Goal: Task Accomplishment & Management: Manage account settings

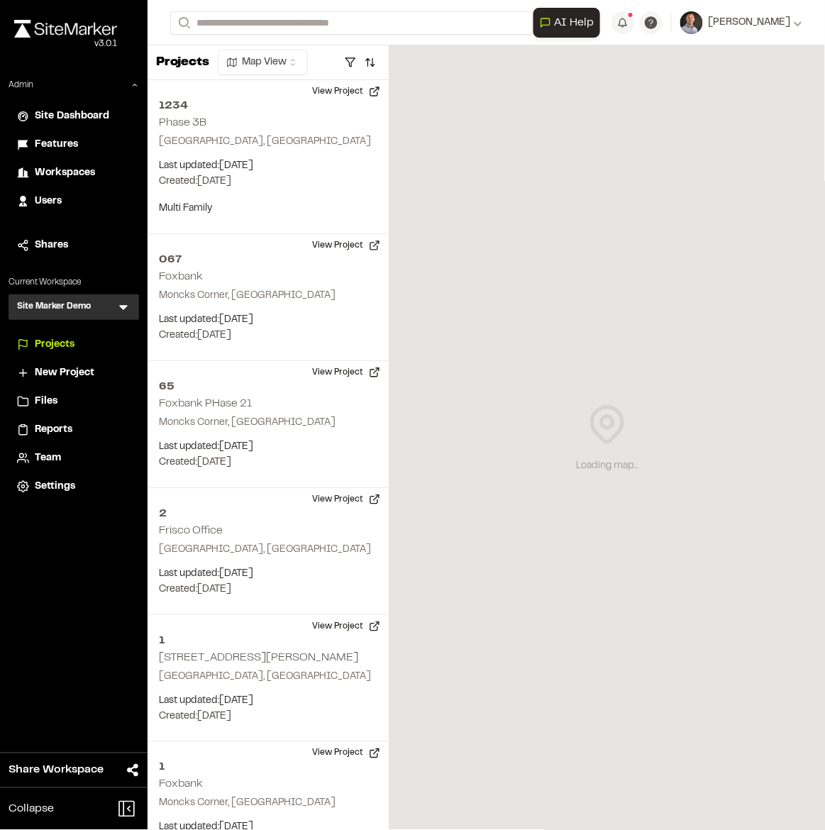
click at [123, 308] on icon at bounding box center [123, 308] width 9 height 5
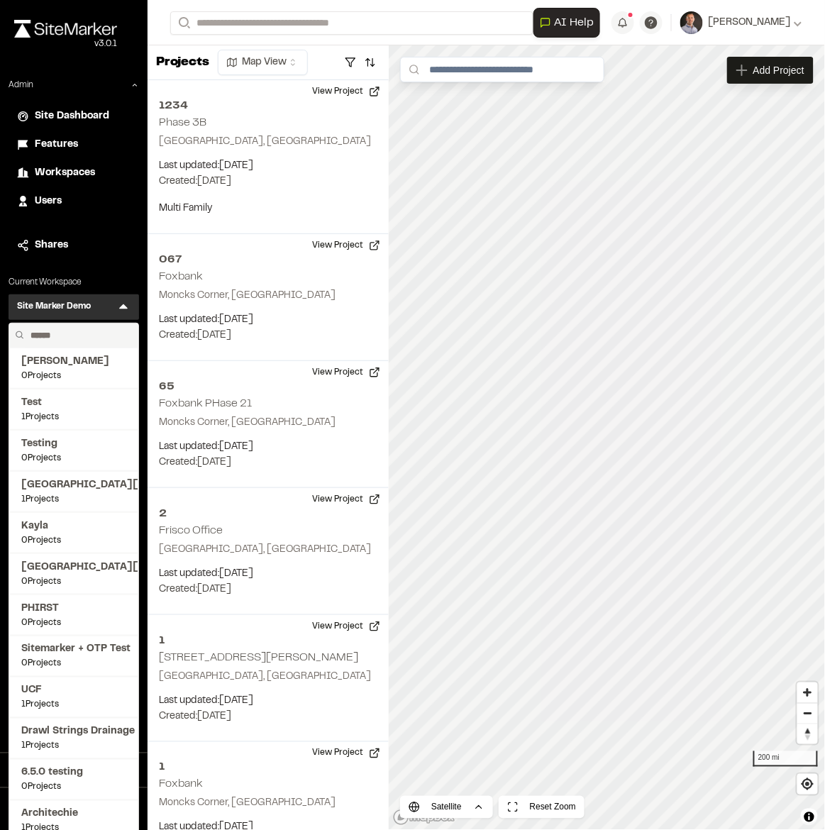
click at [82, 335] on input "text" at bounding box center [79, 336] width 108 height 24
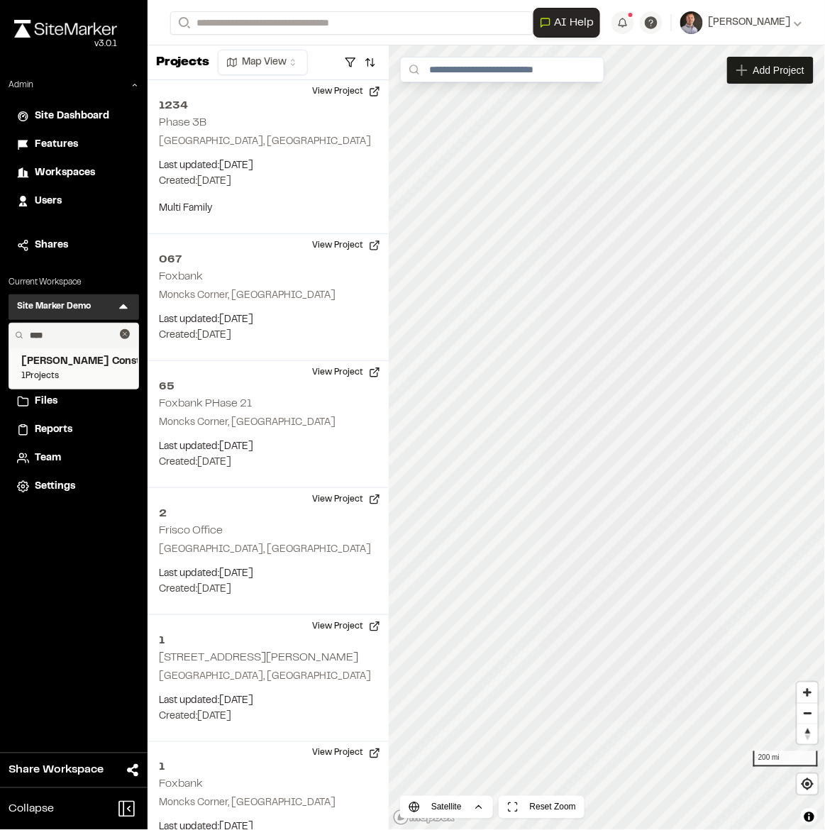
type input "****"
click at [108, 363] on span "[PERSON_NAME] Construction" at bounding box center [73, 362] width 105 height 16
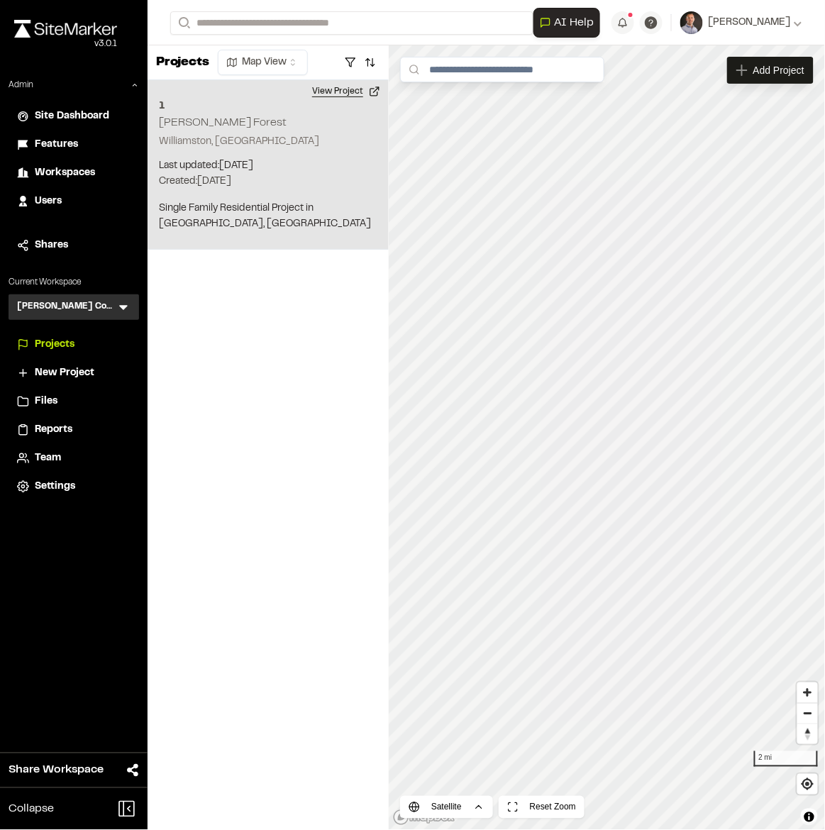
click at [343, 90] on button "View Project" at bounding box center [346, 91] width 85 height 23
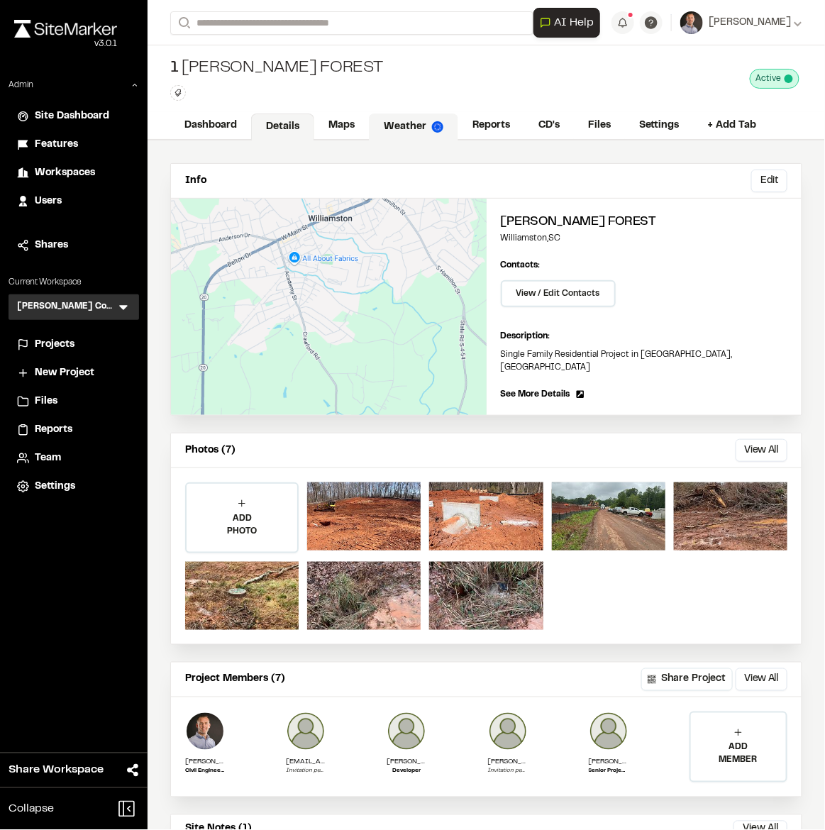
click at [406, 127] on link "Weather" at bounding box center [413, 127] width 89 height 27
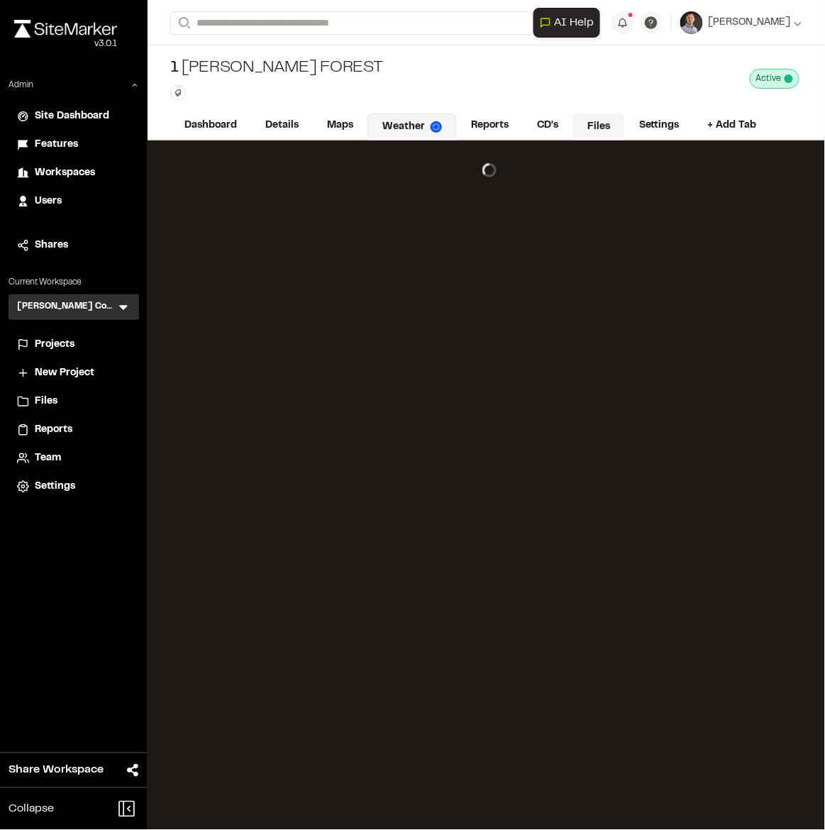
click at [597, 122] on link "Files" at bounding box center [599, 127] width 53 height 27
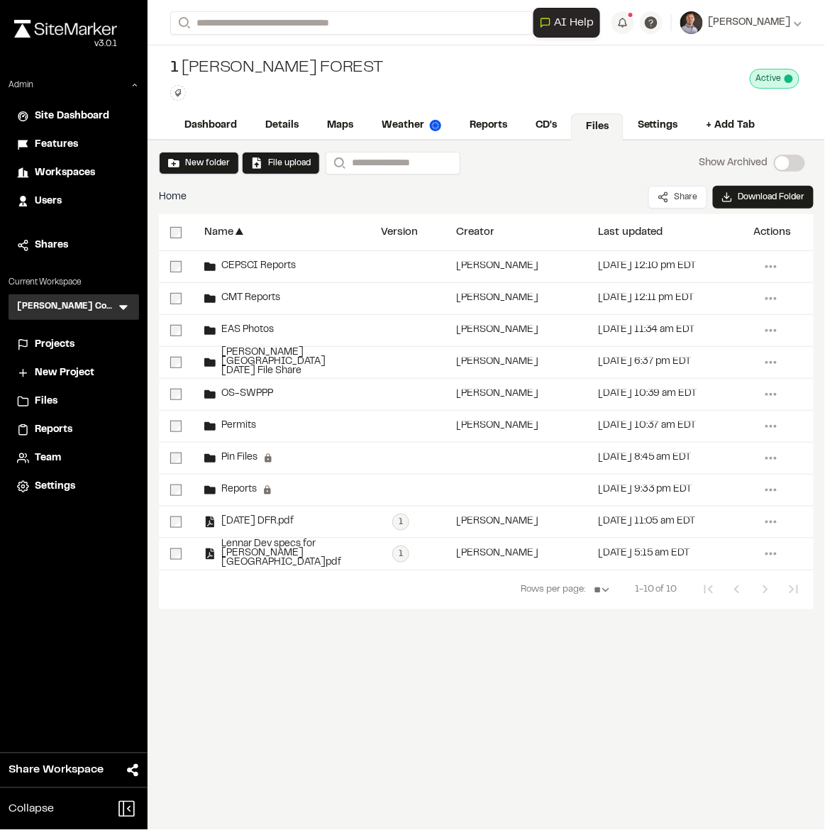
click at [48, 456] on span "Team" at bounding box center [48, 459] width 26 height 16
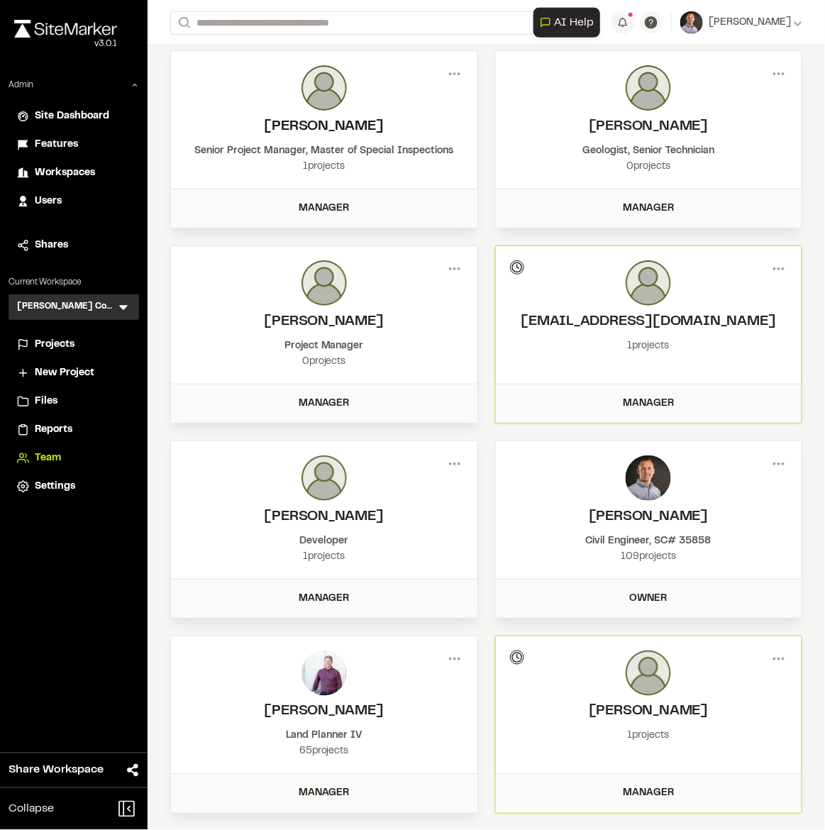
scroll to position [461, 0]
click at [451, 651] on icon at bounding box center [455, 659] width 23 height 23
click at [373, 723] on div "Remove" at bounding box center [403, 731] width 123 height 21
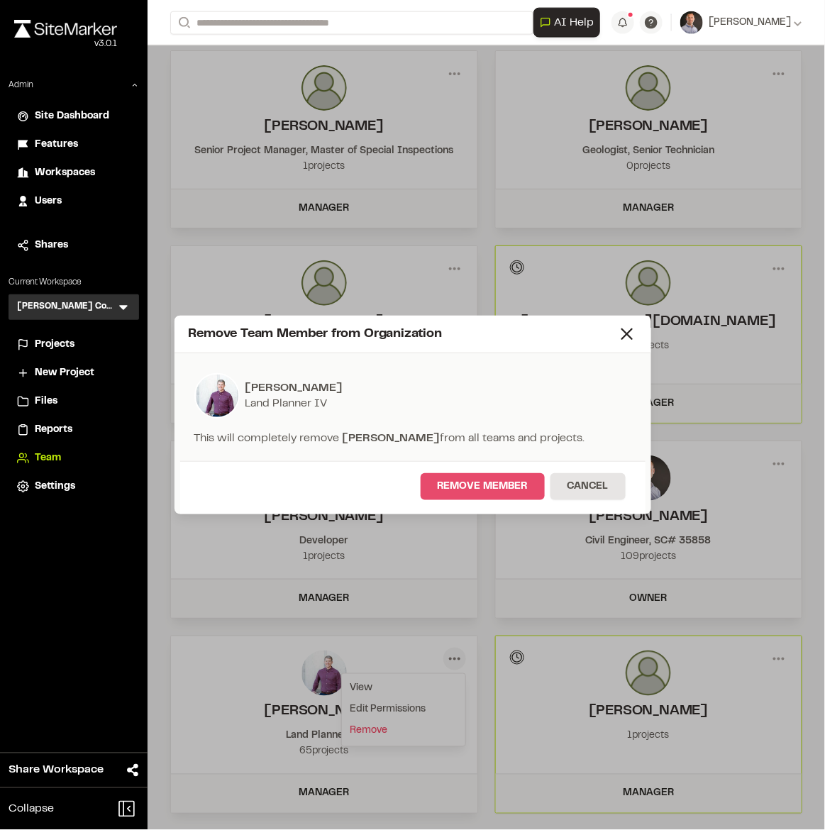
click at [481, 486] on button "Remove Member" at bounding box center [483, 486] width 124 height 27
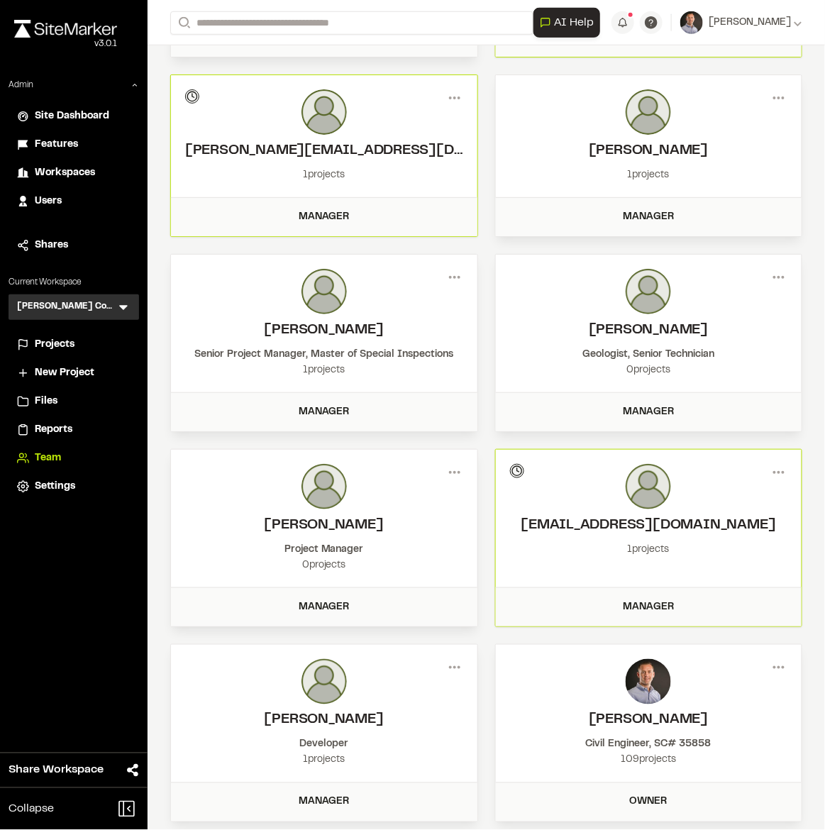
scroll to position [445, 0]
